Goal: Transaction & Acquisition: Book appointment/travel/reservation

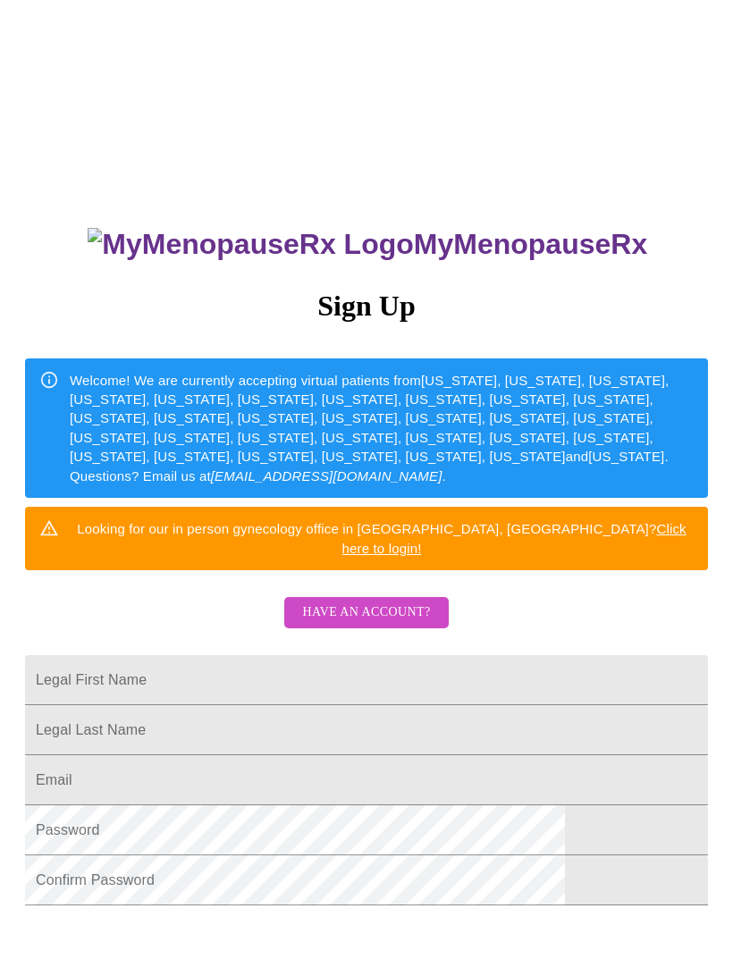
click at [394, 602] on span "Have an account?" at bounding box center [366, 613] width 128 height 22
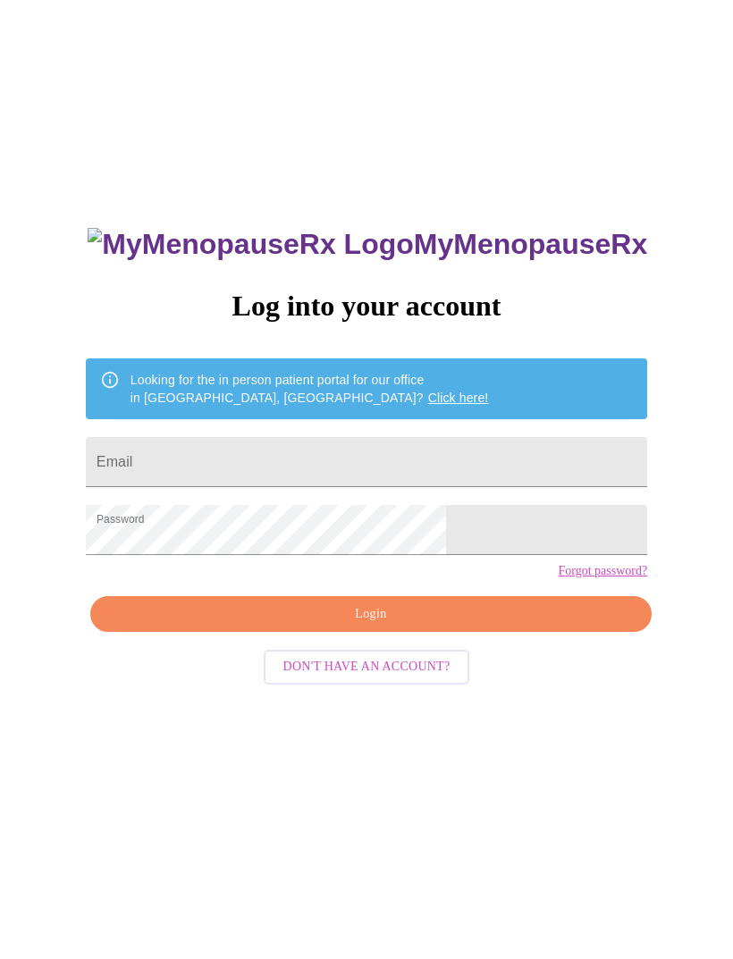
click at [309, 471] on input "Email" at bounding box center [366, 462] width 561 height 50
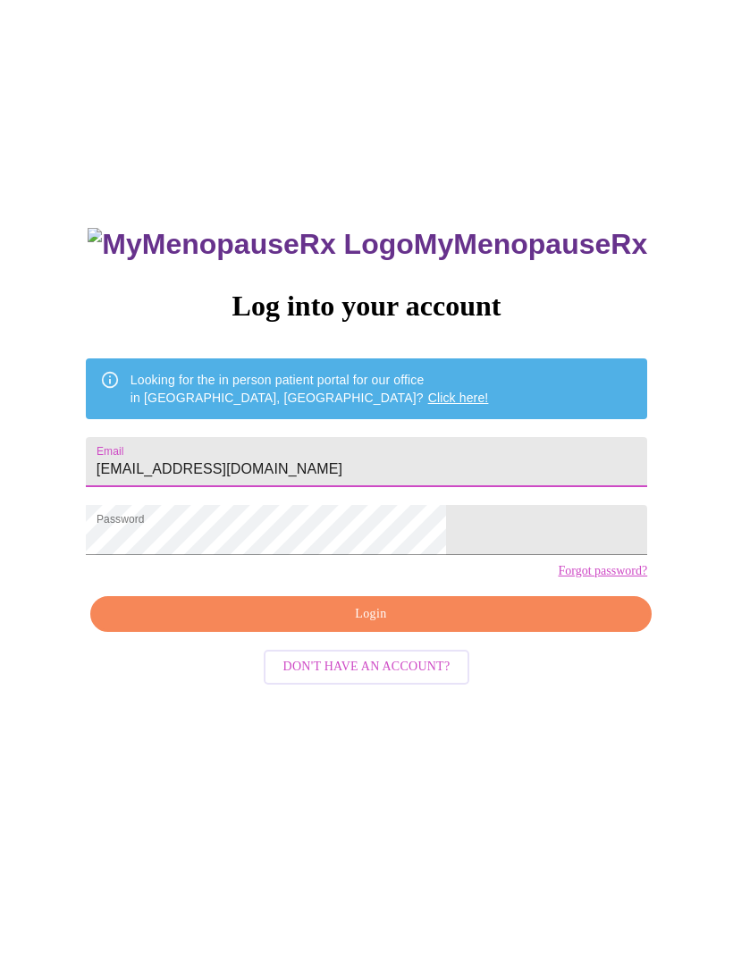
type input "[EMAIL_ADDRESS][DOMAIN_NAME]"
click at [657, 528] on div "MyMenopauseRx Log into your account Looking for the in person patient portal fo…" at bounding box center [366, 582] width 719 height 1151
click at [477, 626] on span "Login" at bounding box center [371, 614] width 520 height 22
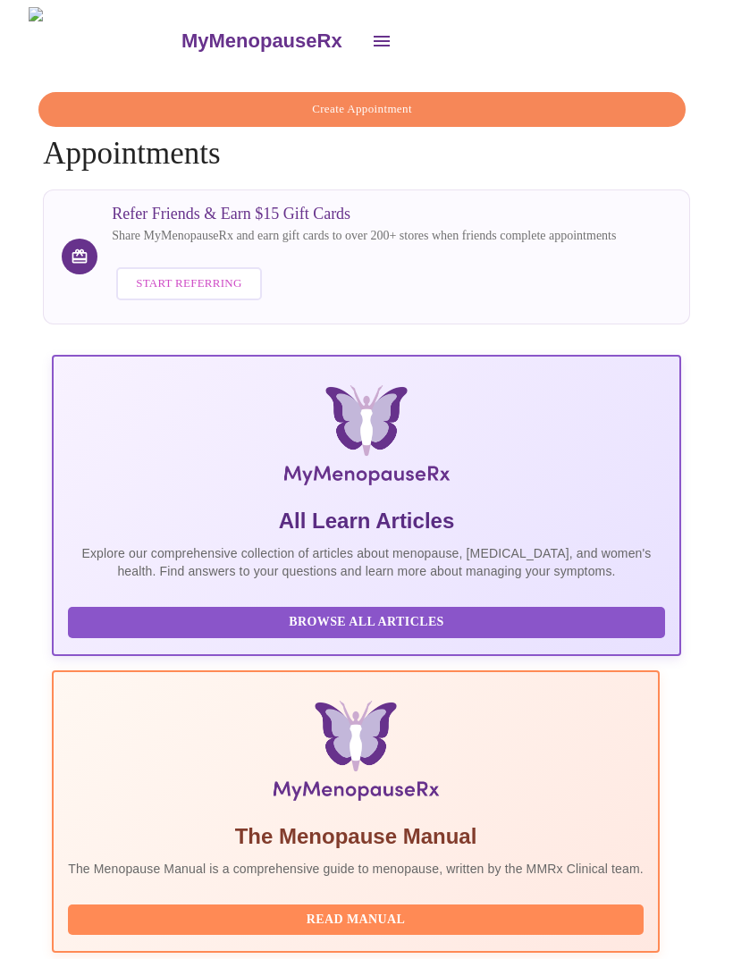
click at [467, 131] on h4 "Create Appointment Appointments" at bounding box center [366, 132] width 647 height 80
click at [452, 104] on span "Create Appointment" at bounding box center [362, 109] width 606 height 21
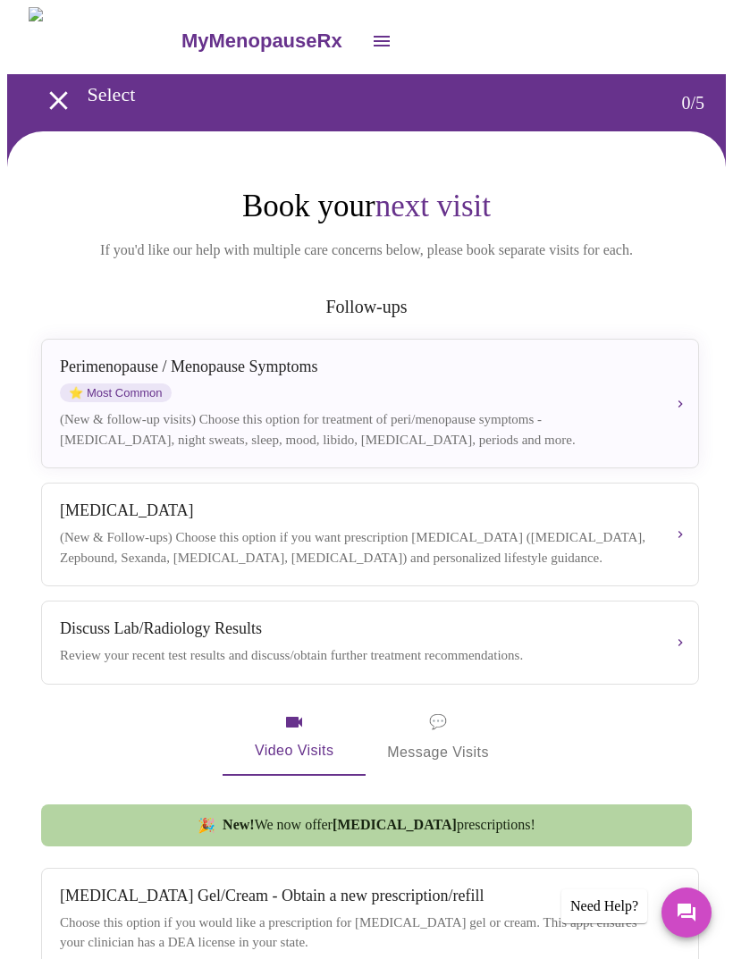
click at [648, 401] on div "[MEDICAL_DATA] / Menopause Symptoms ⭐ Most Common" at bounding box center [356, 380] width 592 height 45
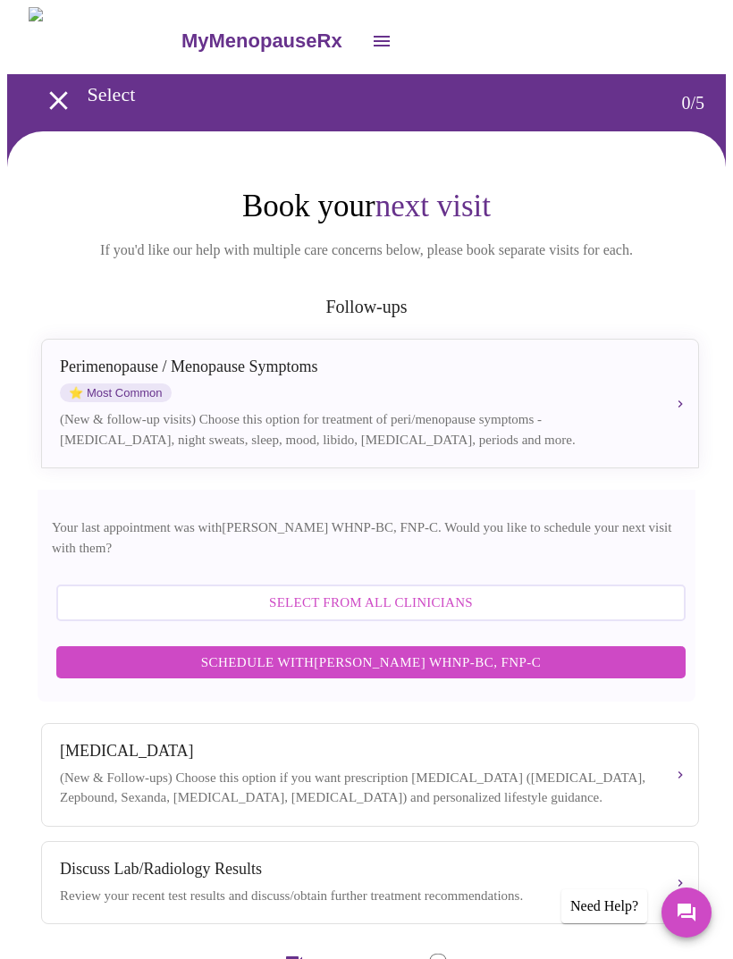
click at [425, 661] on span "Schedule with [PERSON_NAME] WHNP-BC, FNP-C" at bounding box center [371, 662] width 594 height 23
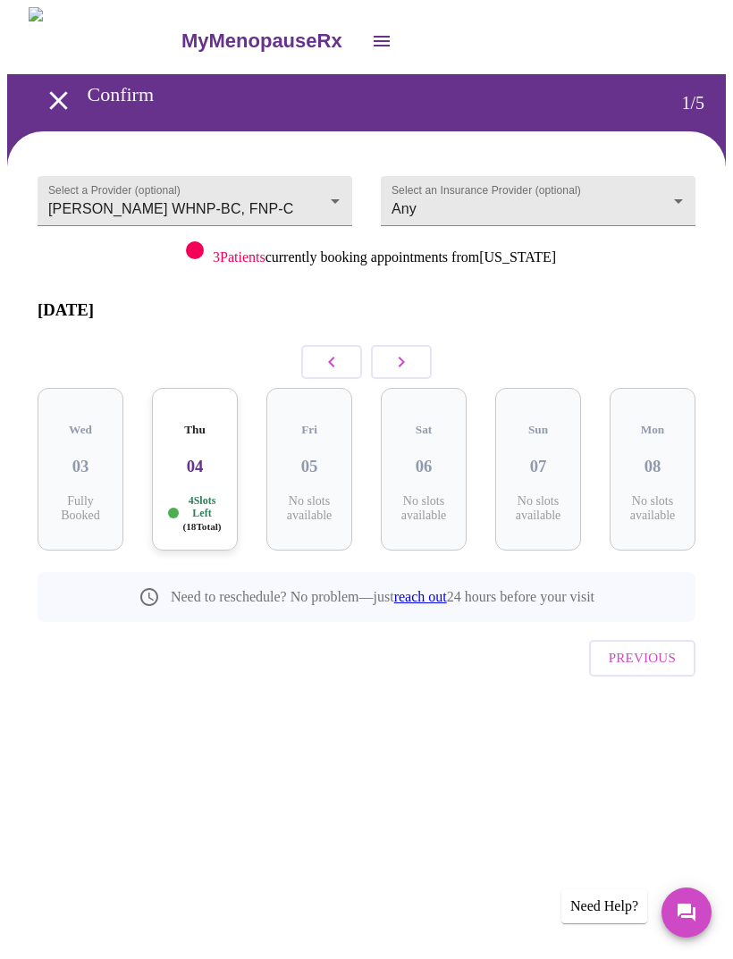
click at [400, 351] on icon "button" at bounding box center [401, 361] width 21 height 21
click at [397, 351] on icon "button" at bounding box center [401, 361] width 21 height 21
click at [396, 351] on icon "button" at bounding box center [401, 361] width 21 height 21
click at [400, 357] on icon "button" at bounding box center [402, 362] width 6 height 11
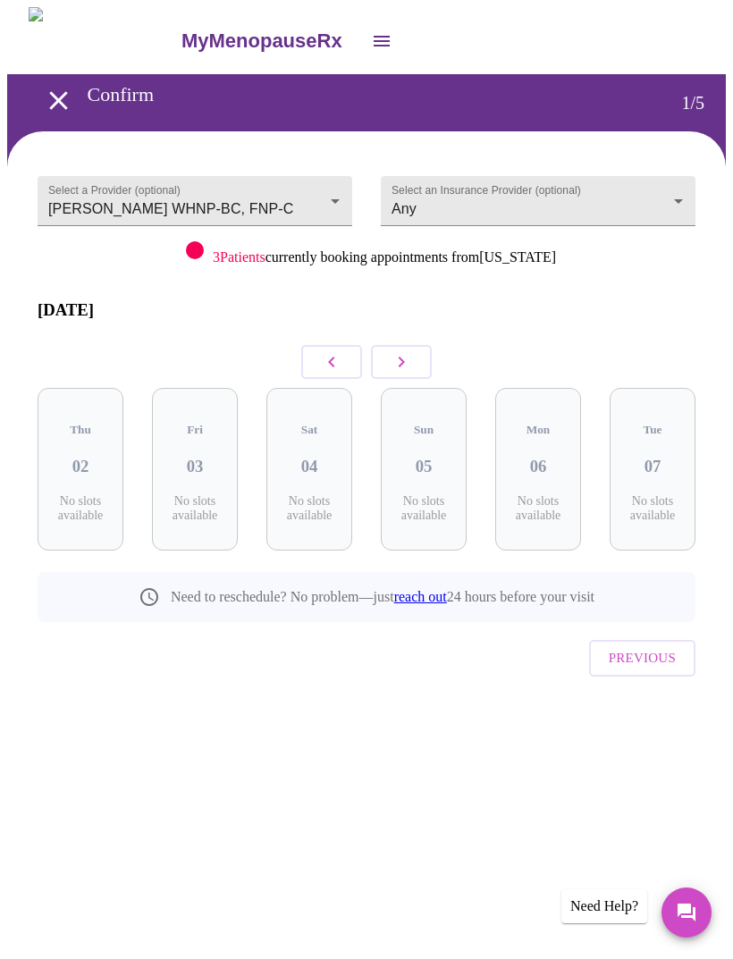
click at [396, 351] on icon "button" at bounding box center [401, 361] width 21 height 21
click at [406, 357] on icon "button" at bounding box center [401, 361] width 21 height 21
click at [405, 357] on icon "button" at bounding box center [401, 361] width 21 height 21
click at [400, 364] on button "button" at bounding box center [401, 362] width 61 height 34
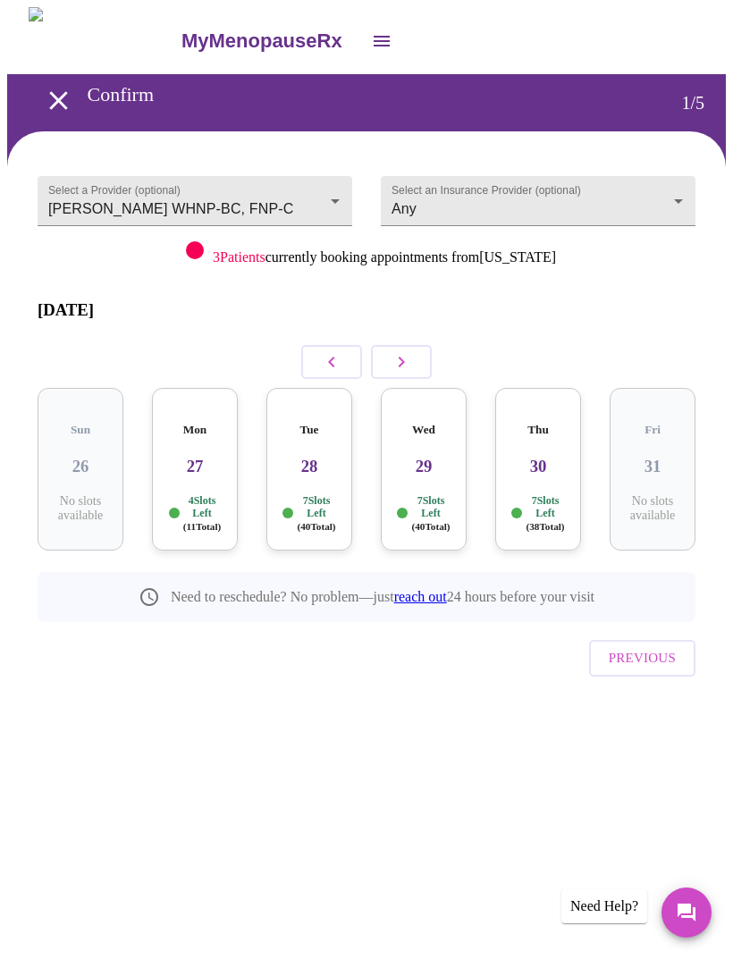
click at [333, 351] on icon "button" at bounding box center [331, 361] width 21 height 21
click at [437, 460] on div "Thu 23 7 Slots Left ( 40 Total)" at bounding box center [424, 469] width 86 height 163
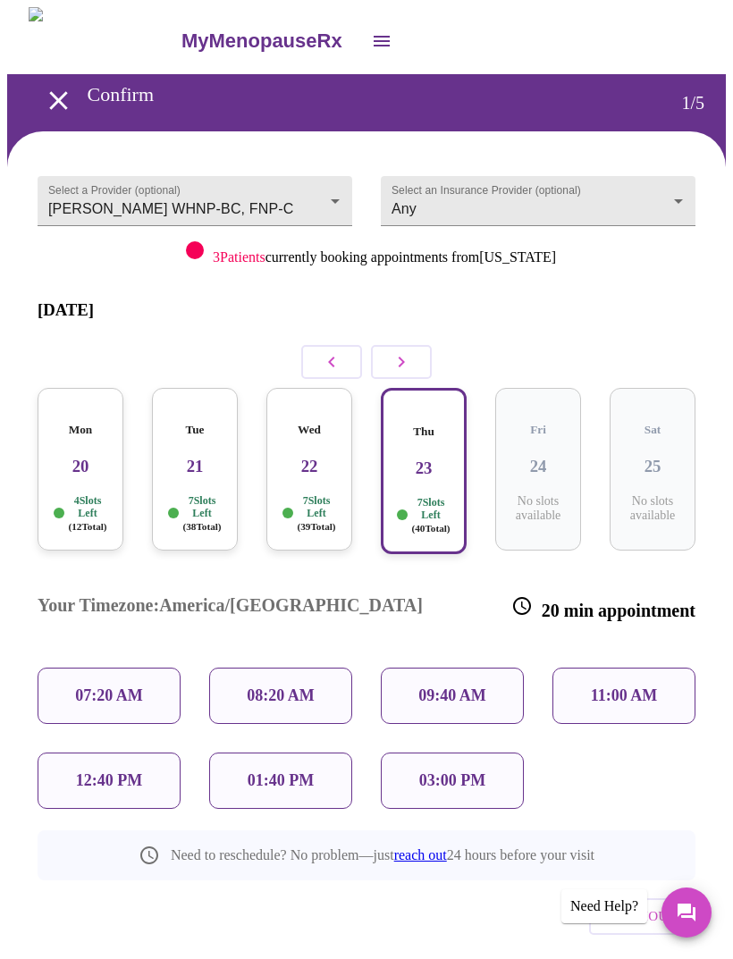
click at [616, 687] on p "11:00 AM" at bounding box center [624, 696] width 67 height 19
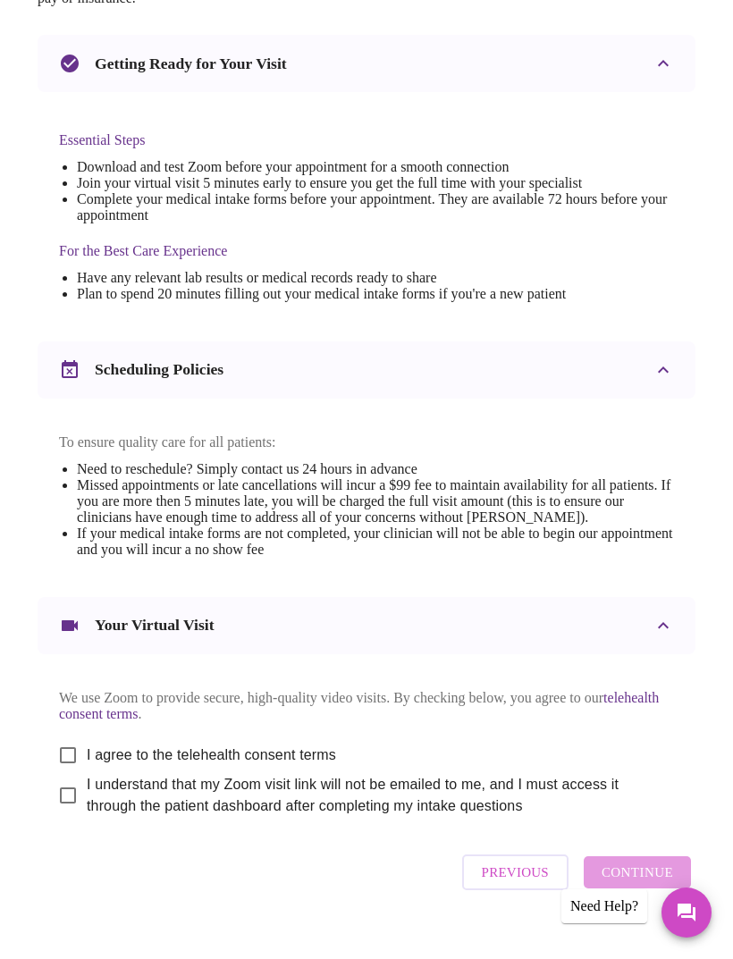
scroll to position [401, 0]
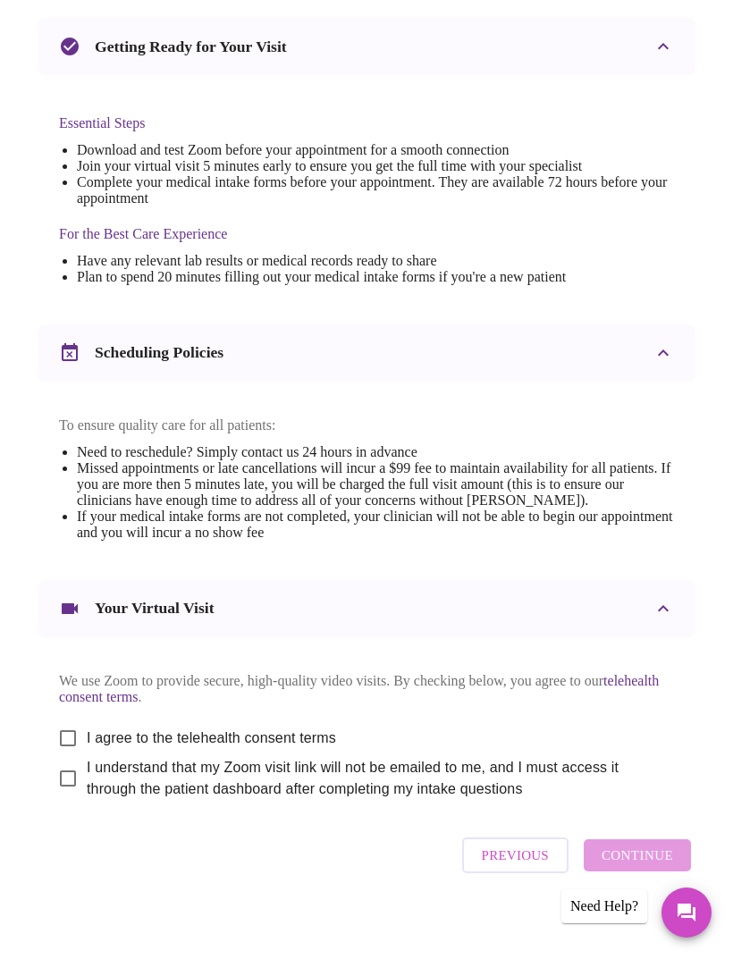
click at [60, 757] on input "I agree to the telehealth consent terms" at bounding box center [68, 739] width 38 height 38
checkbox input "true"
click at [55, 797] on input "I understand that my Zoom visit link will not be emailed to me, and I must acce…" at bounding box center [68, 779] width 38 height 38
checkbox input "true"
click at [647, 867] on span "Continue" at bounding box center [638, 855] width 72 height 23
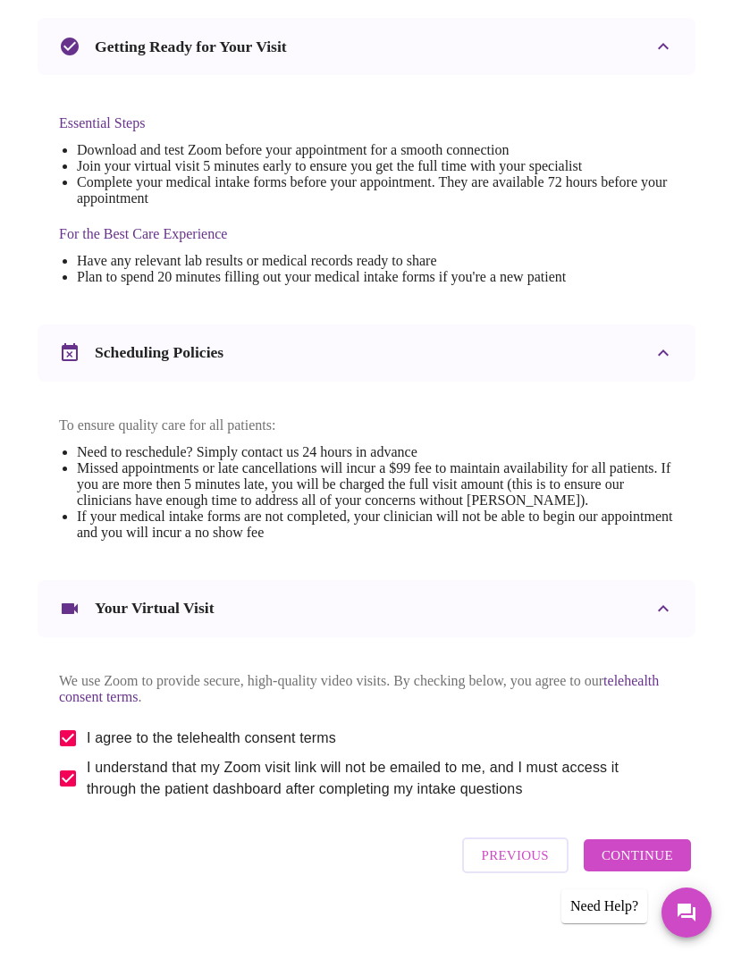
scroll to position [0, 0]
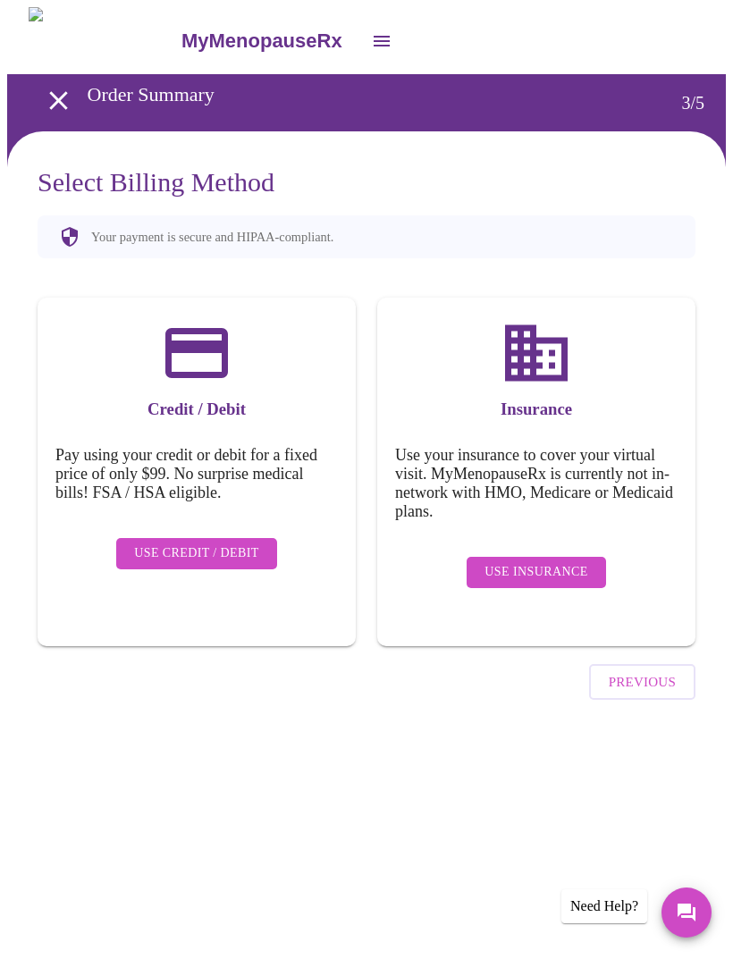
click at [549, 562] on span "Use Insurance" at bounding box center [536, 572] width 103 height 22
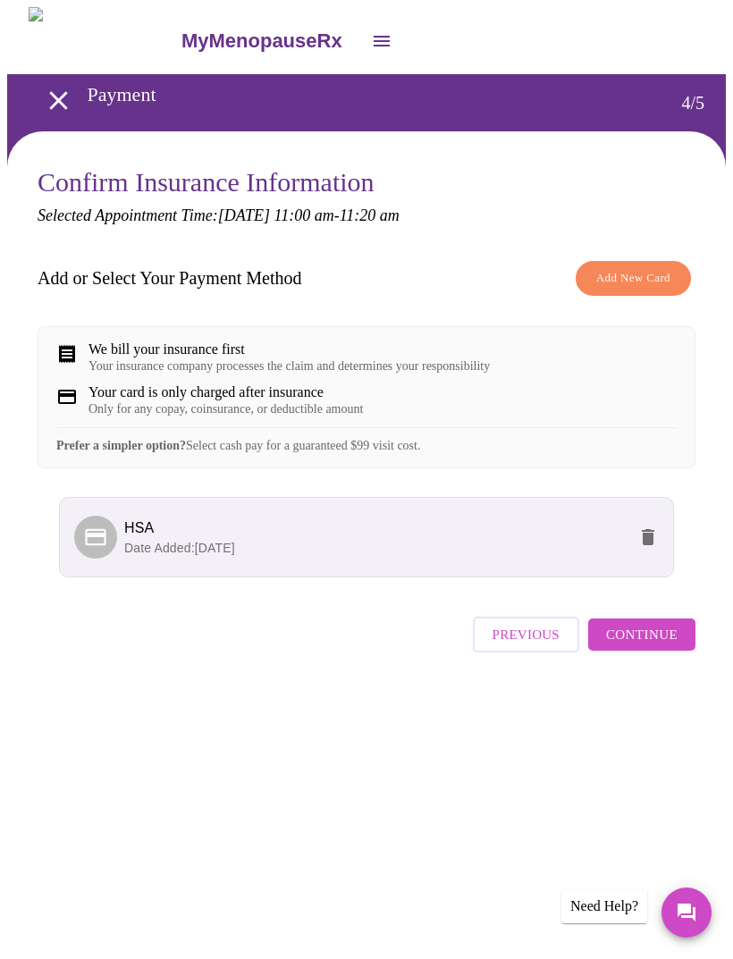
click at [664, 646] on span "Continue" at bounding box center [642, 634] width 72 height 23
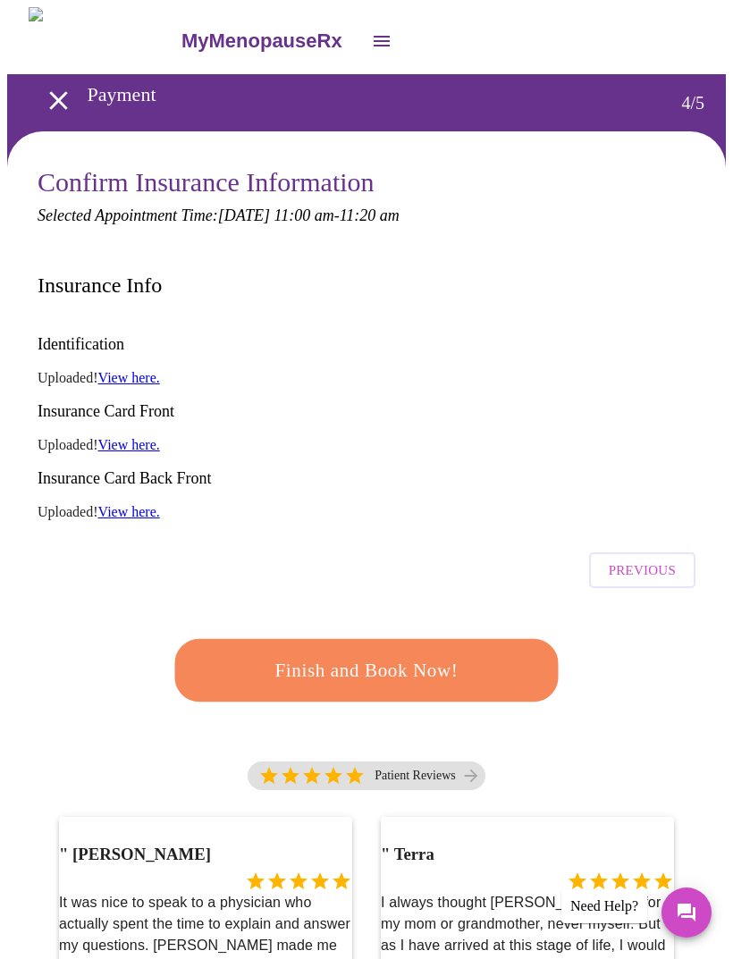
click at [409, 654] on span "Finish and Book Now!" at bounding box center [366, 670] width 331 height 33
